Goal: Transaction & Acquisition: Subscribe to service/newsletter

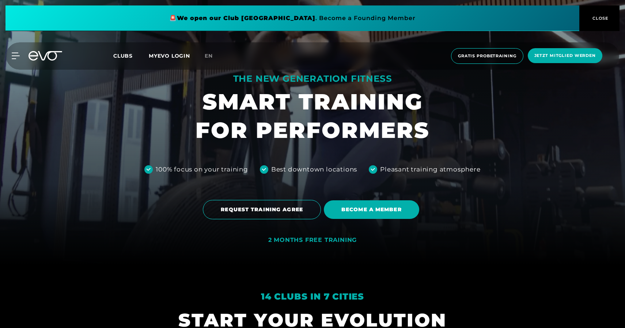
scroll to position [63, 0]
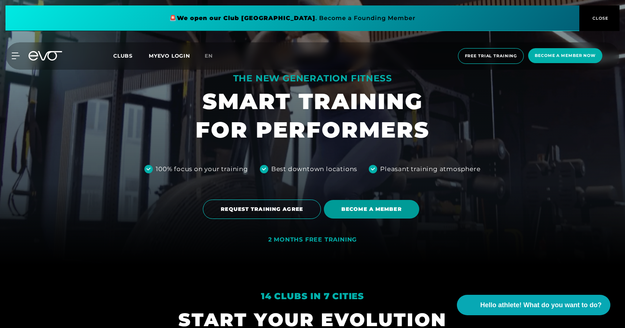
click at [379, 213] on span "BECOME A MEMBER" at bounding box center [371, 210] width 60 height 8
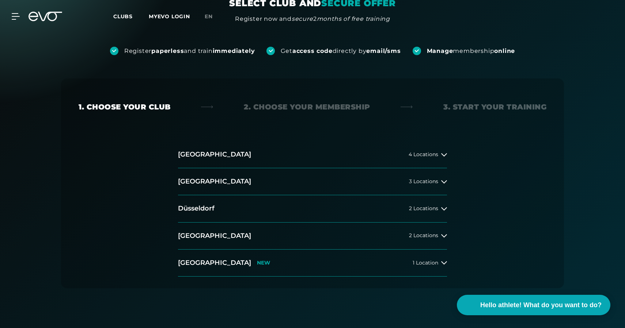
scroll to position [84, 0]
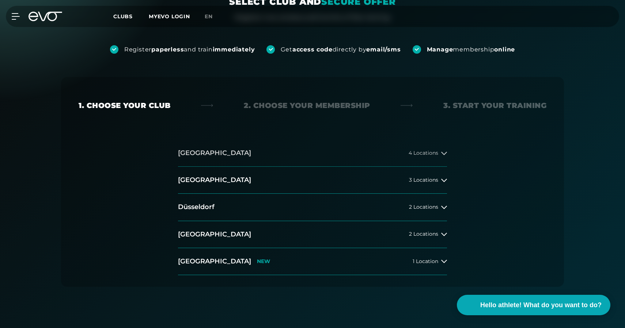
click at [443, 154] on icon at bounding box center [444, 153] width 6 height 3
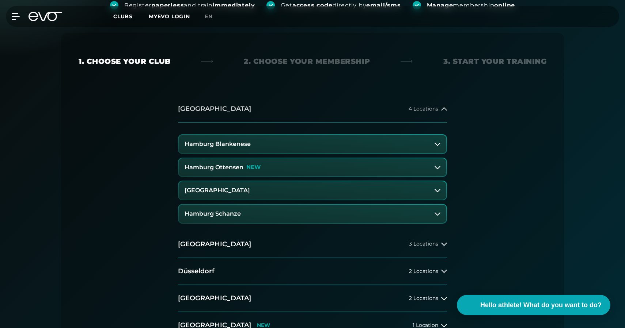
scroll to position [131, 0]
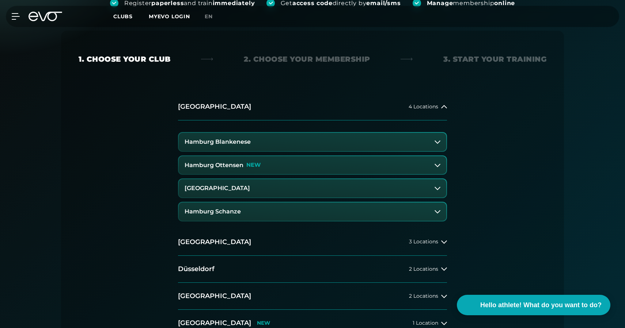
click at [439, 161] on button "Hamburg Ottensen NEW" at bounding box center [312, 165] width 267 height 18
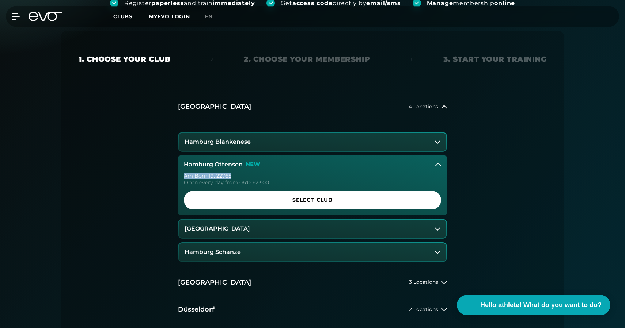
drag, startPoint x: 229, startPoint y: 175, endPoint x: 173, endPoint y: 175, distance: 56.2
click at [178, 175] on div "Hamburg Ottensen NEW [STREET_ADDRESS] Open every day from 06:00-23:00 Select Cl…" at bounding box center [312, 186] width 269 height 60
copy div "Am Born 19, 22765"
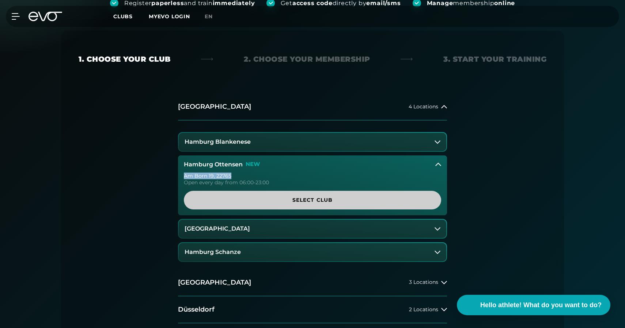
click at [275, 199] on span "Select Club" at bounding box center [312, 200] width 222 height 8
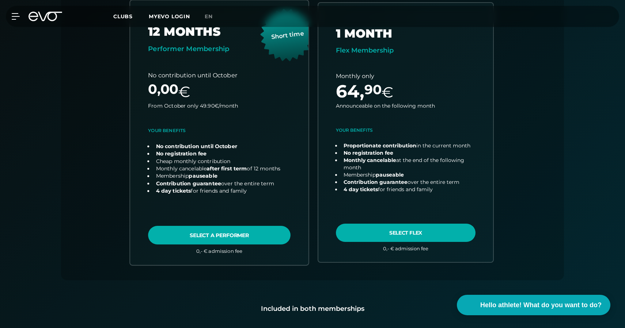
scroll to position [257, 0]
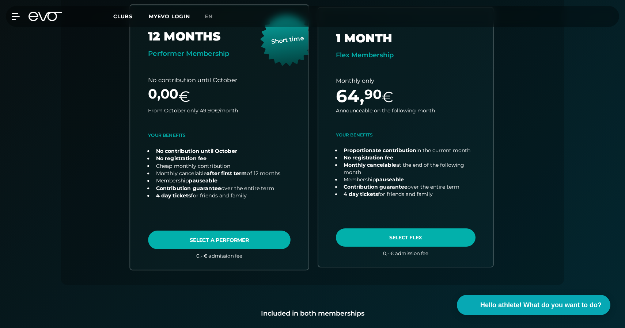
click at [222, 245] on link "choose plan" at bounding box center [219, 137] width 178 height 265
